Goal: Information Seeking & Learning: Learn about a topic

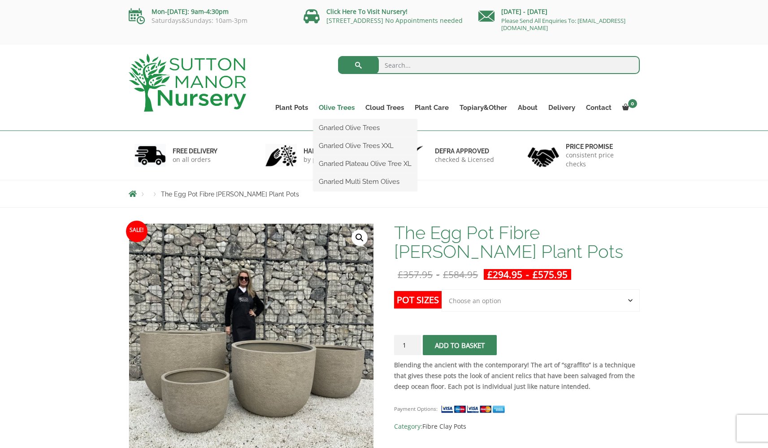
click at [344, 106] on link "Olive Trees" at bounding box center [337, 107] width 47 height 13
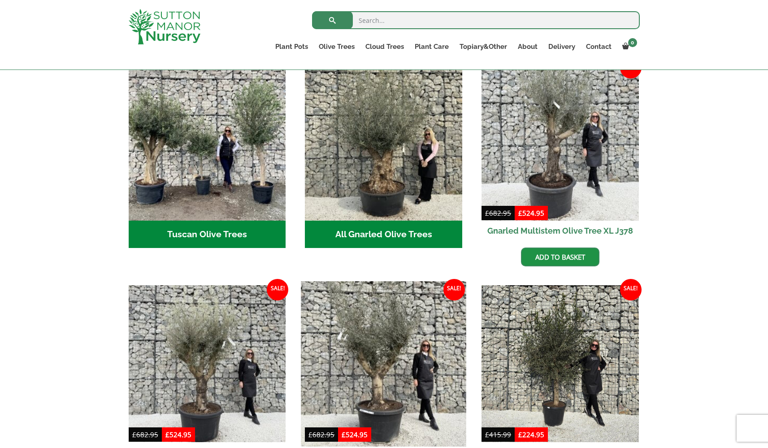
scroll to position [336, 0]
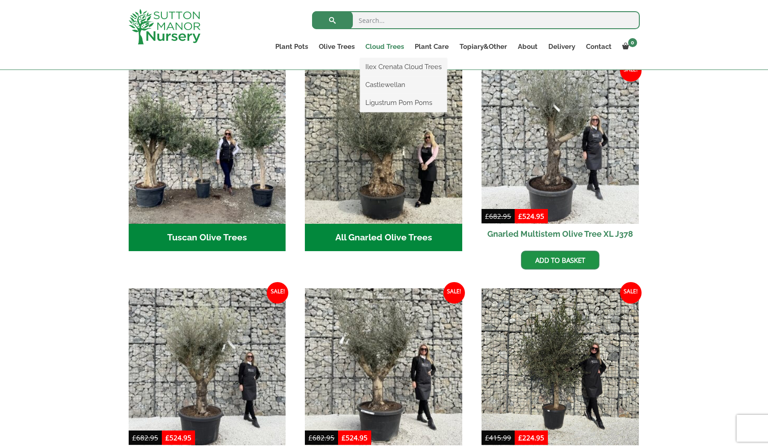
click at [381, 47] on link "Cloud Trees" at bounding box center [384, 46] width 49 height 13
click at [385, 63] on link "Ilex Crenata Cloud Trees" at bounding box center [403, 66] width 87 height 13
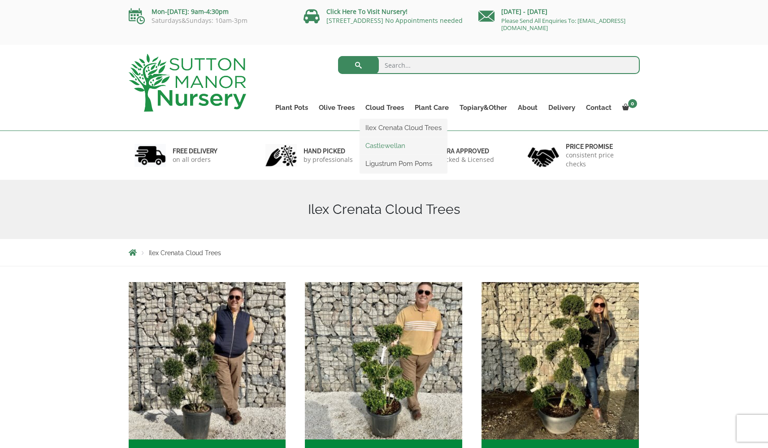
click at [379, 147] on link "Castlewellan" at bounding box center [403, 145] width 87 height 13
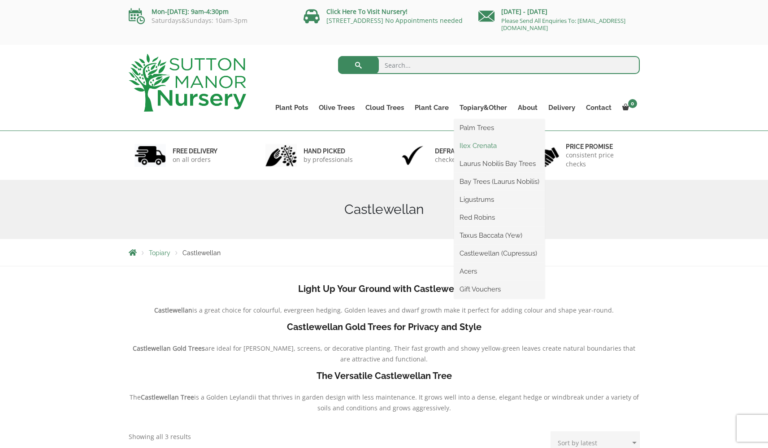
click at [476, 143] on link "Ilex Crenata" at bounding box center [499, 145] width 91 height 13
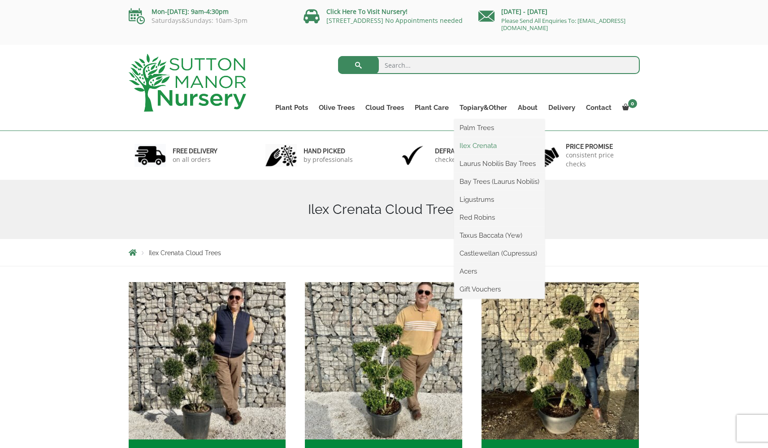
click at [481, 150] on link "Ilex Crenata" at bounding box center [499, 145] width 91 height 13
click at [475, 164] on link "Laurus Nobilis Bay Trees" at bounding box center [499, 163] width 91 height 13
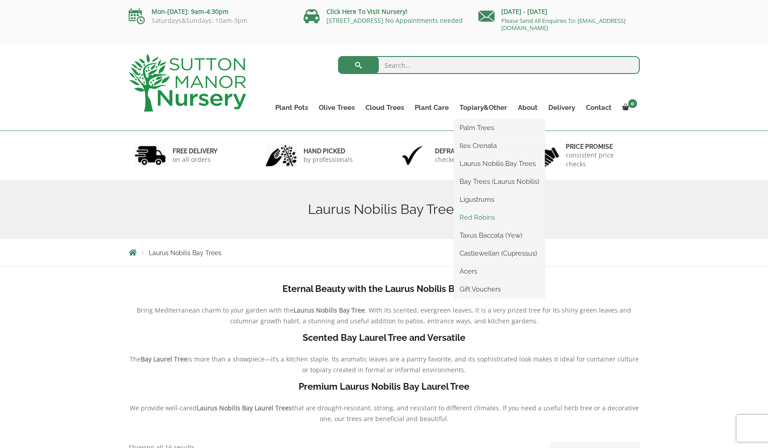
click at [470, 214] on link "Red Robins" at bounding box center [499, 217] width 91 height 13
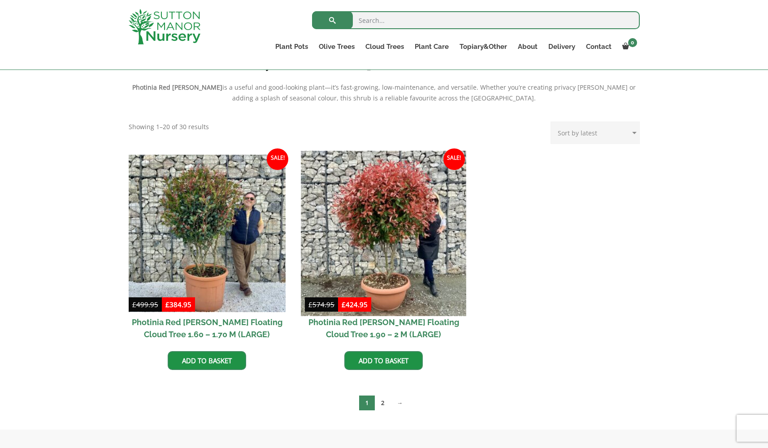
scroll to position [253, 0]
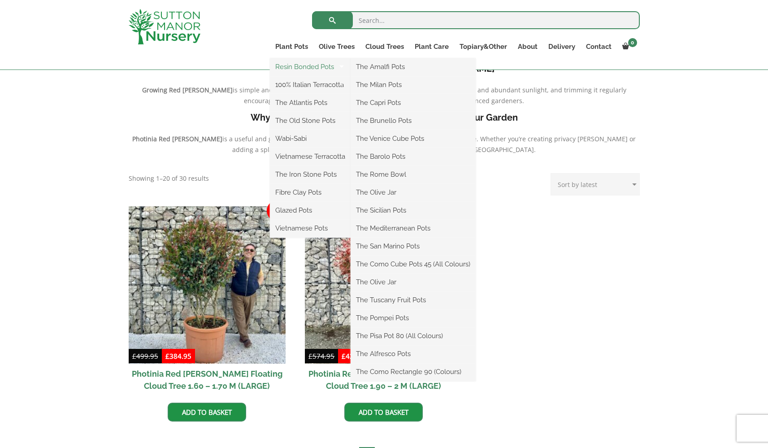
click at [296, 68] on link "Resin Bonded Pots" at bounding box center [310, 66] width 81 height 13
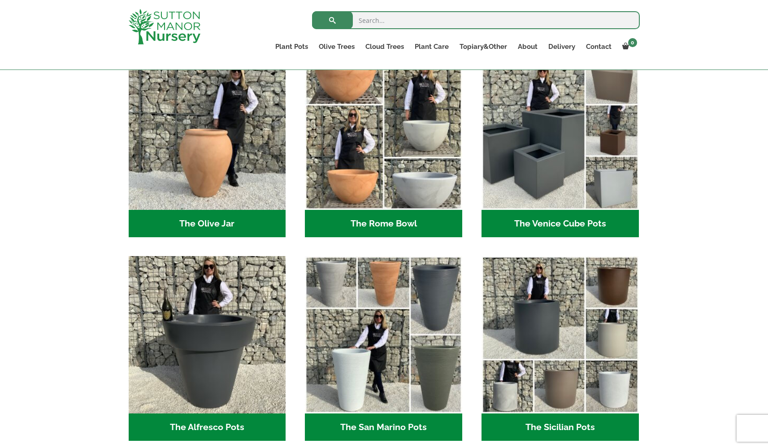
scroll to position [991, 0]
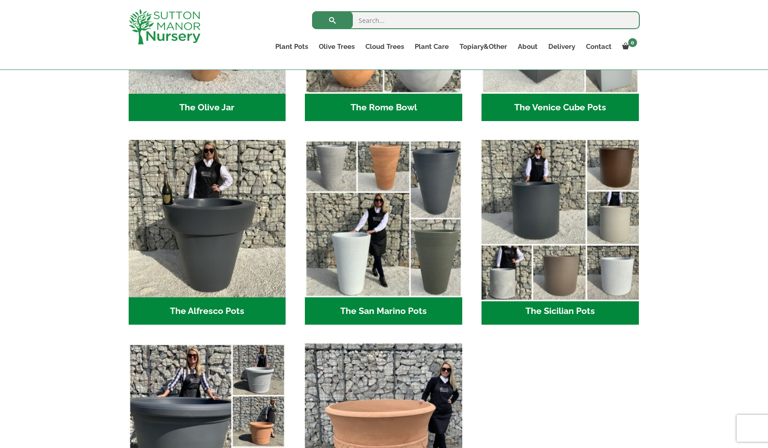
click at [596, 277] on img "Visit product category The Sicilian Pots" at bounding box center [560, 218] width 165 height 165
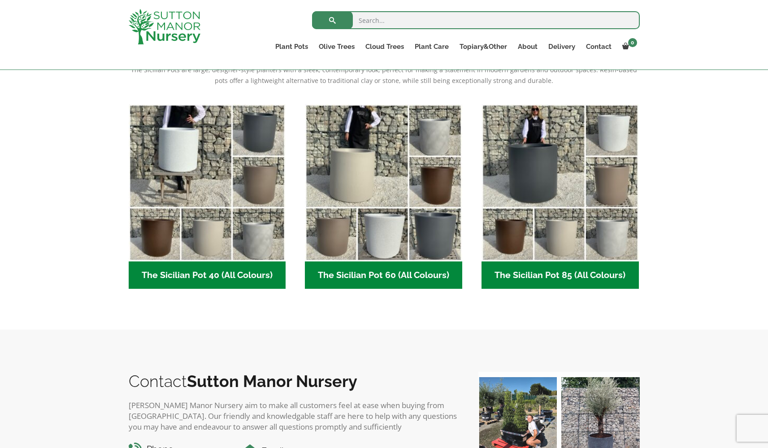
scroll to position [288, 0]
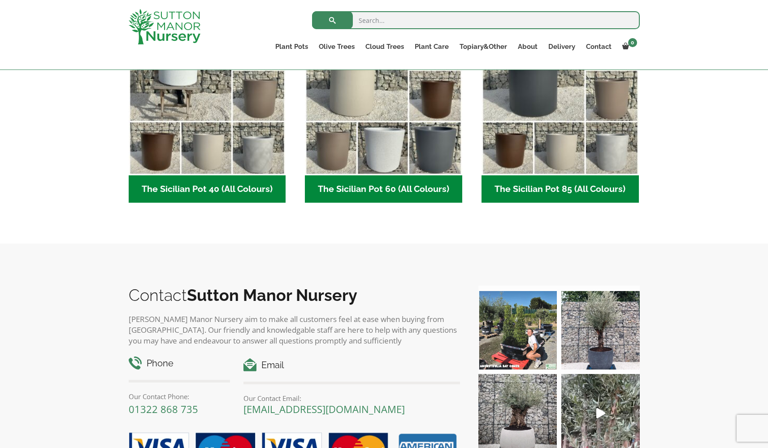
click at [405, 188] on h2 "The Sicilian Pot 60 (All Colours) (6)" at bounding box center [383, 189] width 157 height 28
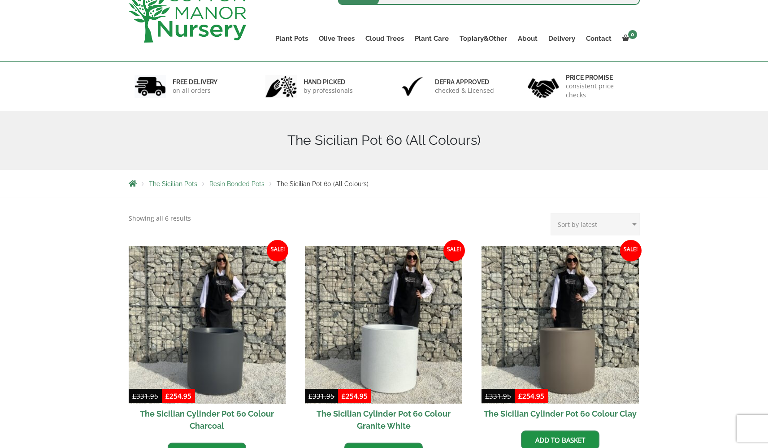
scroll to position [222, 0]
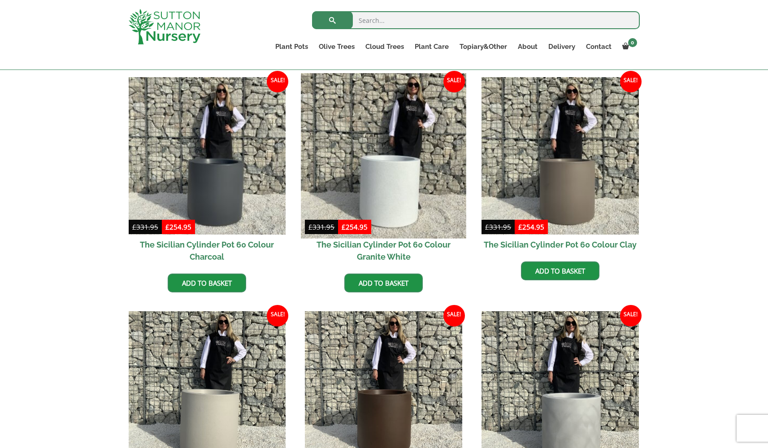
click at [397, 188] on img at bounding box center [383, 155] width 165 height 165
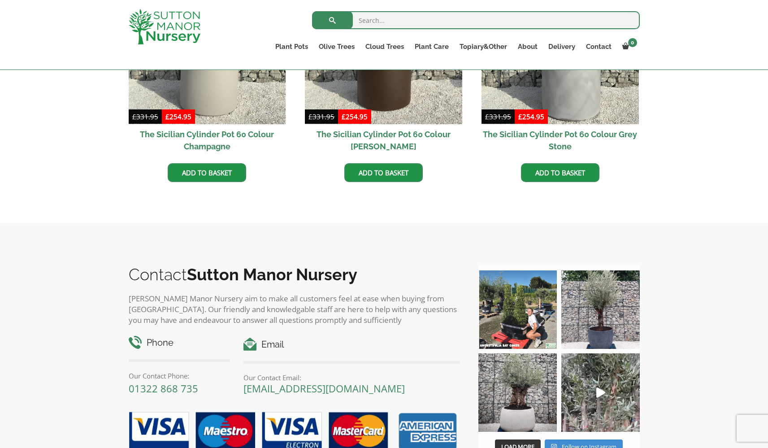
scroll to position [572, 0]
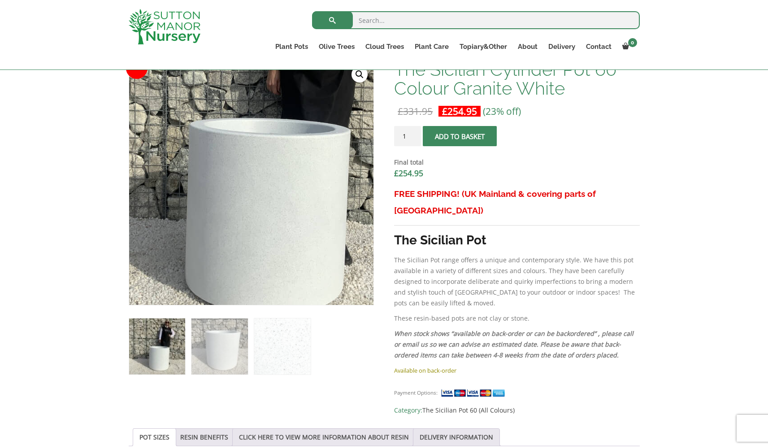
scroll to position [367, 0]
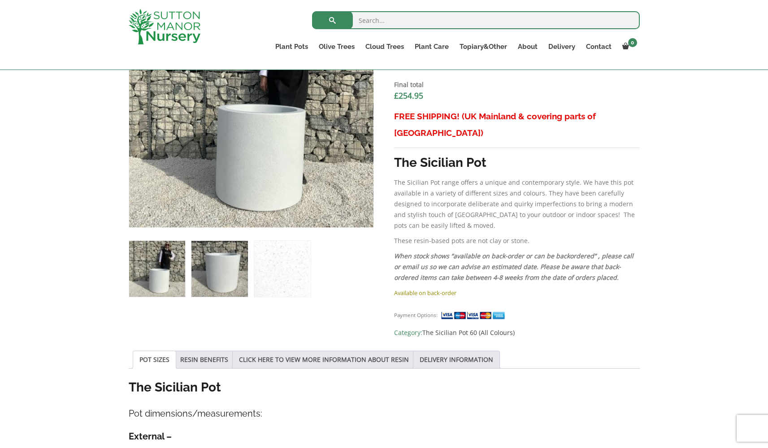
click at [223, 275] on img at bounding box center [220, 269] width 56 height 56
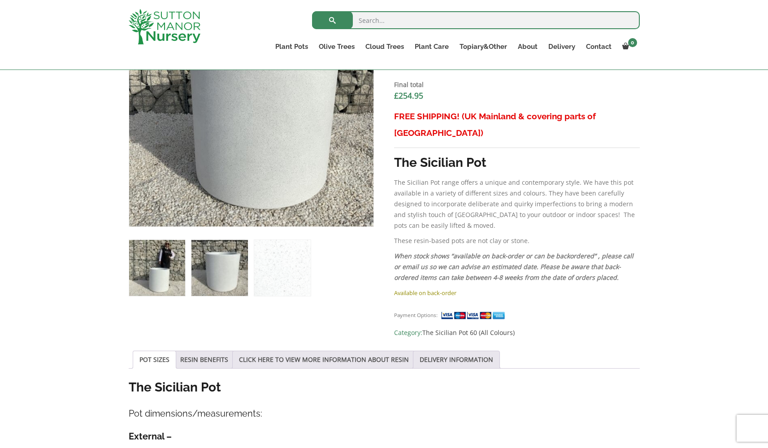
click at [164, 280] on img at bounding box center [157, 268] width 56 height 56
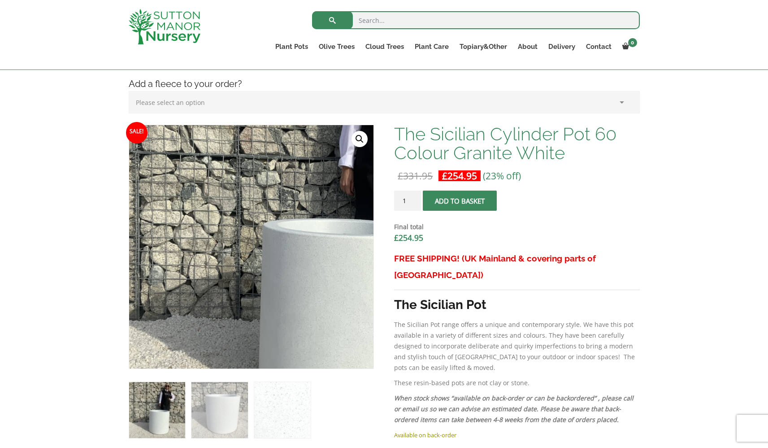
scroll to position [231, 0]
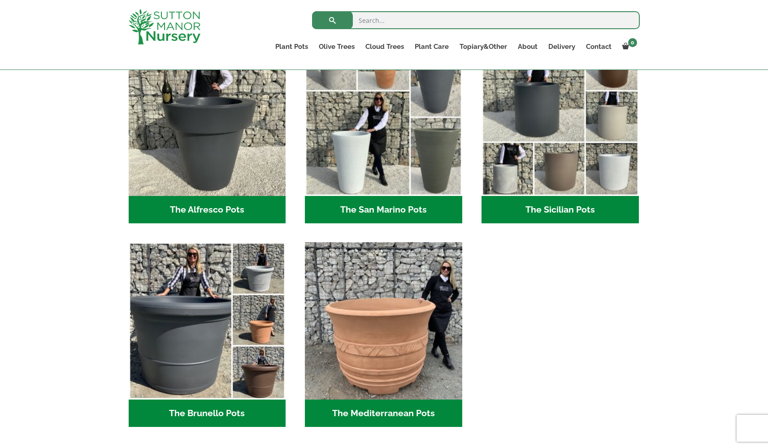
scroll to position [1260, 0]
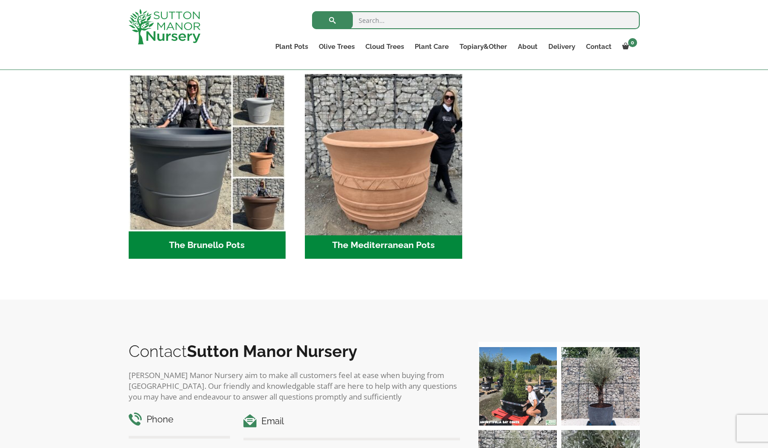
click at [385, 183] on img "Visit product category The Mediterranean Pots" at bounding box center [383, 152] width 165 height 165
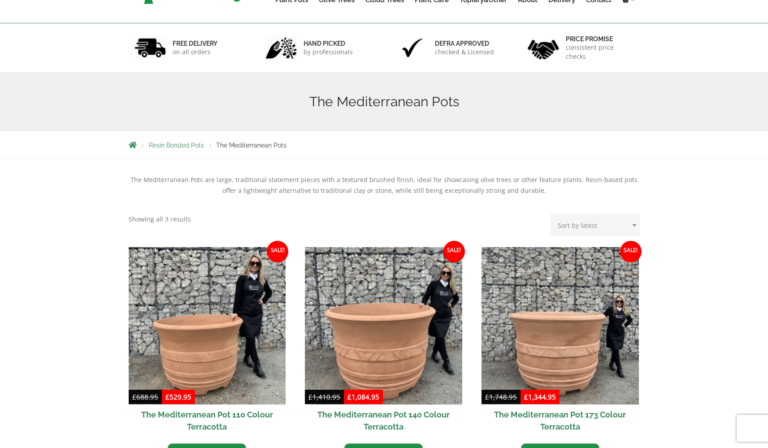
scroll to position [203, 0]
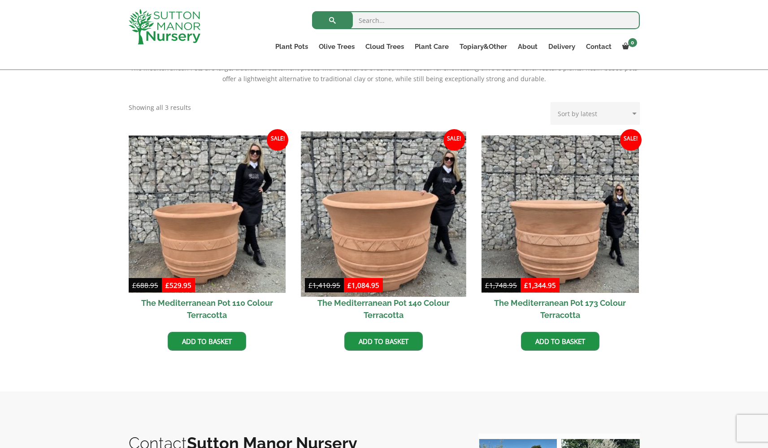
click at [382, 211] on img at bounding box center [383, 213] width 165 height 165
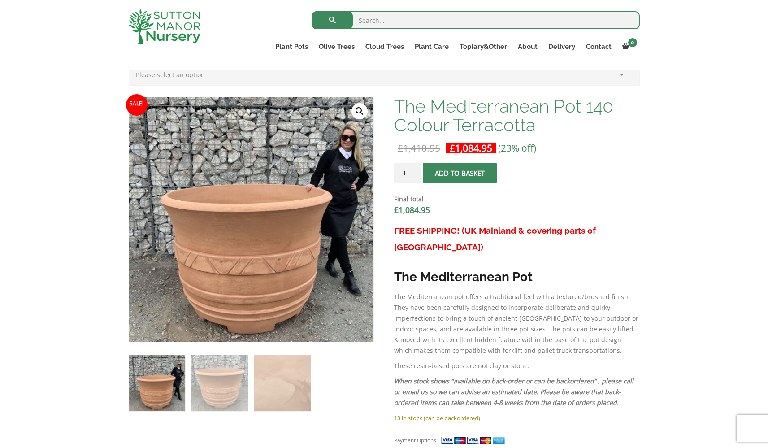
scroll to position [253, 0]
drag, startPoint x: 589, startPoint y: 105, endPoint x: 615, endPoint y: 106, distance: 26.0
click at [615, 106] on h1 "The Mediterranean Pot 140 Colour Terracotta" at bounding box center [516, 116] width 245 height 38
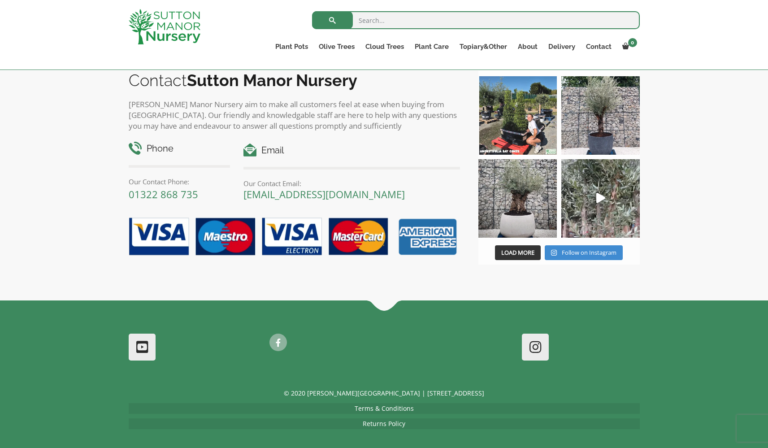
scroll to position [696, 0]
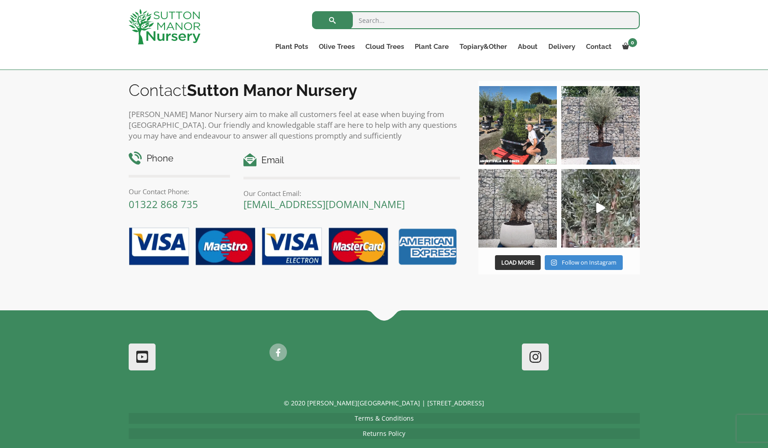
click at [532, 235] on img at bounding box center [518, 208] width 79 height 79
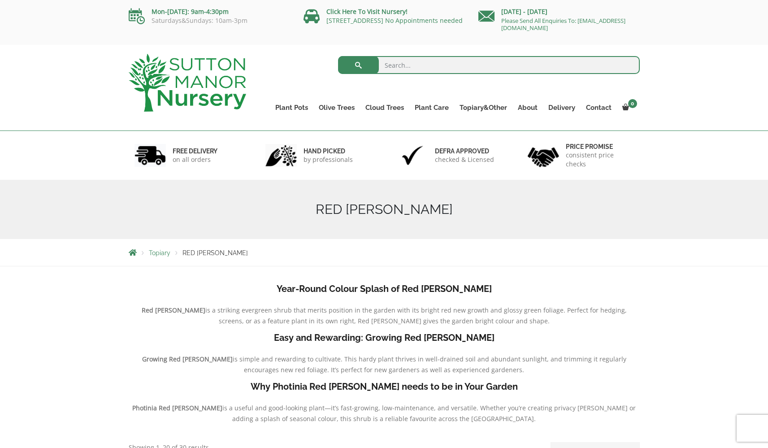
scroll to position [-7, 0]
